Goal: Task Accomplishment & Management: Manage account settings

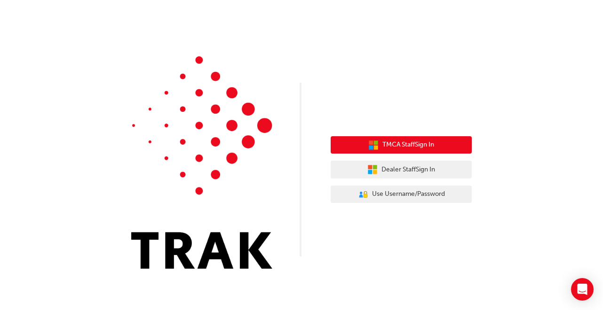
click at [405, 150] on span "TMCA Staff Sign In" at bounding box center [408, 145] width 52 height 11
click at [401, 145] on span "TMCA Staff Sign In" at bounding box center [408, 145] width 52 height 11
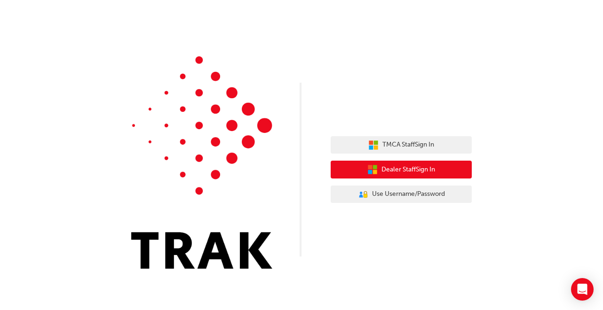
click at [432, 168] on span "Dealer Staff Sign In" at bounding box center [408, 170] width 54 height 11
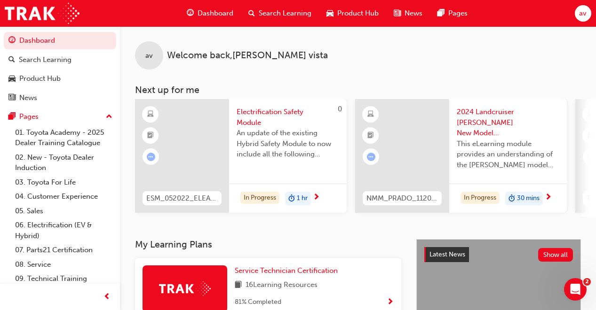
drag, startPoint x: 391, startPoint y: 64, endPoint x: 422, endPoint y: 44, distance: 36.6
click at [391, 64] on div "av Welcome back , [PERSON_NAME] vista" at bounding box center [358, 47] width 476 height 43
click at [211, 11] on span "Dashboard" at bounding box center [215, 13] width 36 height 11
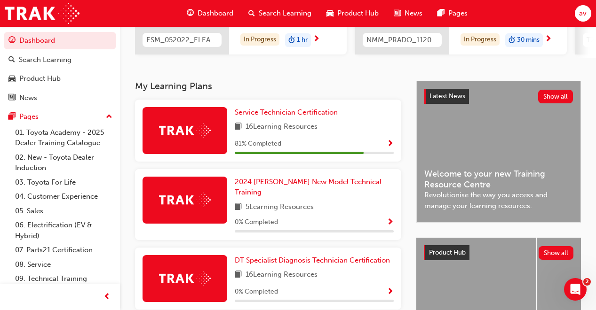
scroll to position [169, 0]
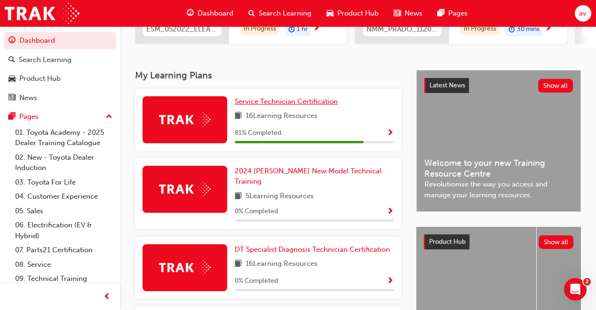
click at [271, 104] on span "Service Technician Certification" at bounding box center [286, 101] width 103 height 8
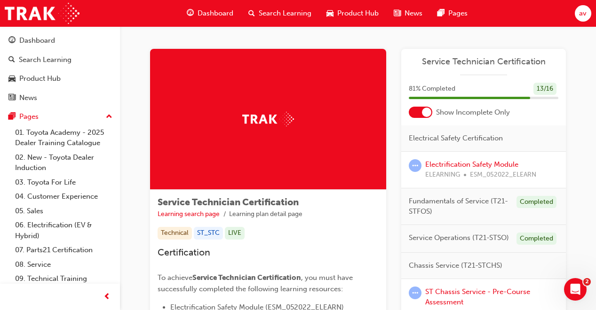
click at [585, 16] on span "av" at bounding box center [583, 13] width 8 height 11
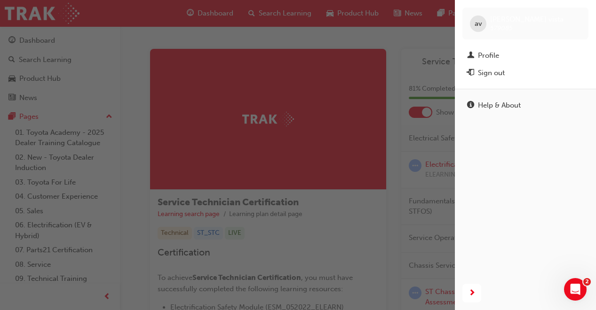
click at [497, 80] on button "Sign out" at bounding box center [525, 72] width 126 height 17
